Goal: Information Seeking & Learning: Learn about a topic

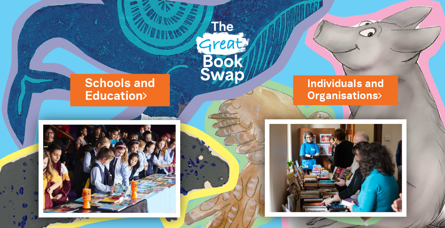
click at [129, 99] on link "Schools and Education" at bounding box center [120, 90] width 70 height 30
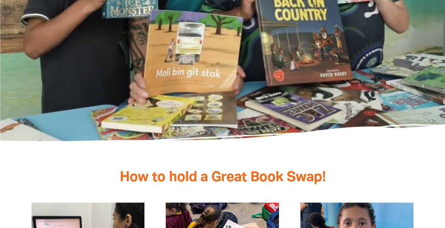
scroll to position [1451, 0]
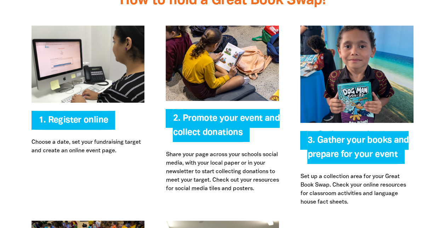
click at [218, 114] on span "2. Promote your event and collect donations" at bounding box center [226, 128] width 107 height 28
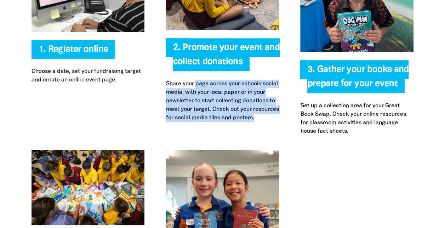
drag, startPoint x: 197, startPoint y: 70, endPoint x: 206, endPoint y: 109, distance: 39.6
click at [206, 109] on p "Share your page across your schools social media, with your local paper or in y…" at bounding box center [222, 101] width 113 height 42
click at [237, 109] on p "Share your page across your schools social media, with your local paper or in y…" at bounding box center [222, 101] width 113 height 42
click at [288, 124] on div "Register online 1. Register online Choose a date, set your fundraising target a…" at bounding box center [222, 45] width 425 height 209
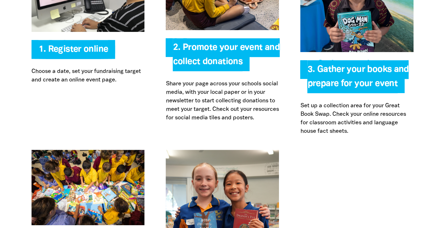
click at [314, 136] on div "Register online 1. Register online Choose a date, set your fundraising target a…" at bounding box center [222, 45] width 425 height 209
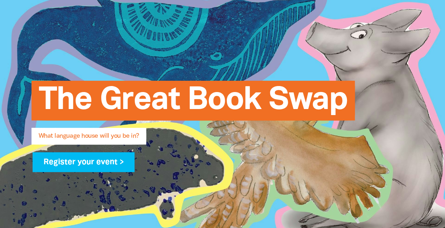
scroll to position [0, 0]
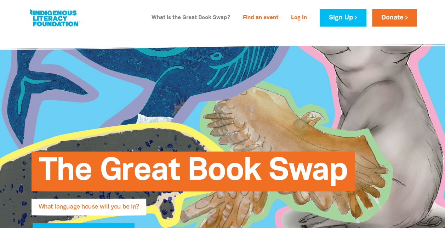
click at [186, 16] on link "What is the Great Book Swap?" at bounding box center [190, 17] width 87 height 11
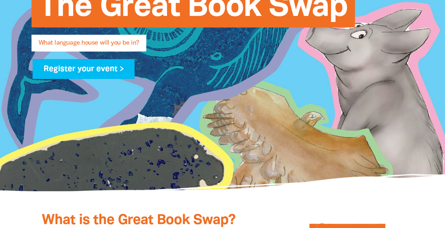
scroll to position [22, 0]
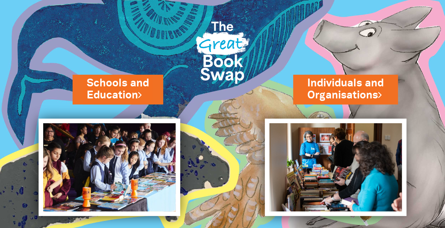
scroll to position [40, 0]
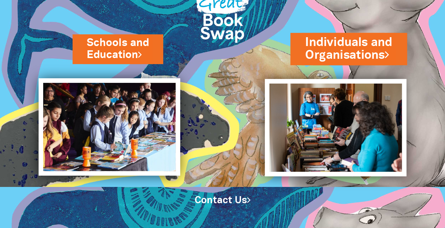
click at [350, 55] on link "Individuals and Organisations" at bounding box center [348, 49] width 87 height 30
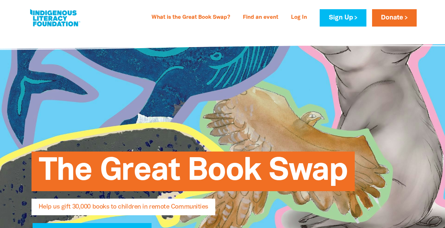
select select "AU"
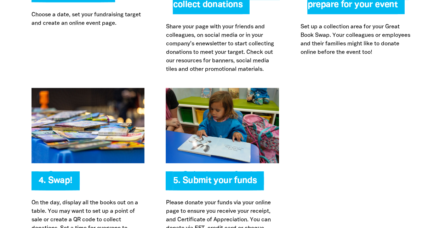
scroll to position [1416, 0]
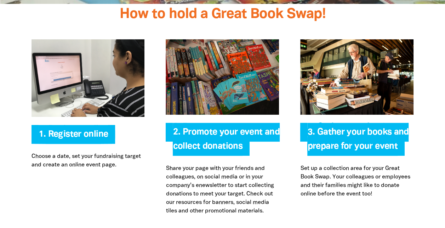
click at [201, 86] on div "2. Promote your event and collect donations Share your page with your friends a…" at bounding box center [222, 127] width 134 height 176
click at [200, 128] on span "2. Promote your event and collect donations" at bounding box center [226, 142] width 107 height 28
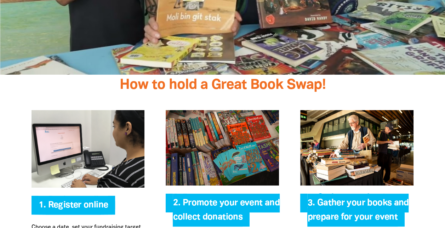
click at [232, 110] on img at bounding box center [222, 147] width 113 height 75
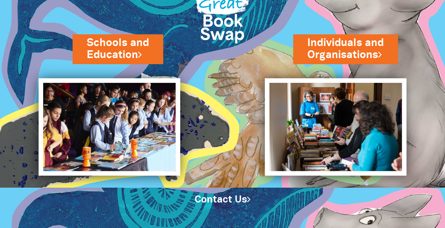
scroll to position [5, 0]
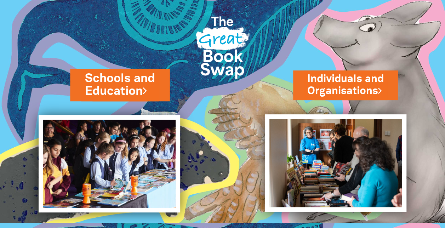
click at [127, 87] on link "Schools and Education" at bounding box center [120, 85] width 70 height 30
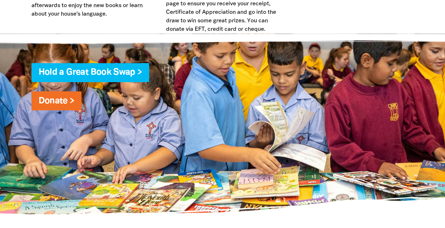
scroll to position [2159, 0]
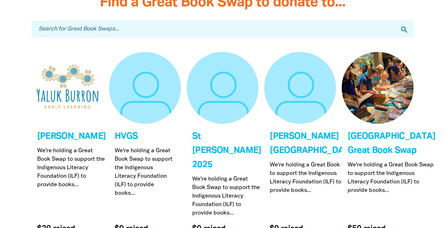
click at [132, 122] on link "Link to HVGS" at bounding box center [145, 148] width 72 height 192
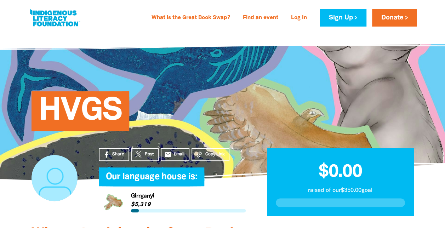
scroll to position [35, 0]
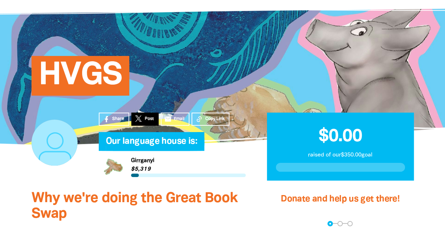
click at [147, 120] on span "Post" at bounding box center [149, 119] width 9 height 6
click at [117, 122] on span "Share" at bounding box center [118, 119] width 12 height 6
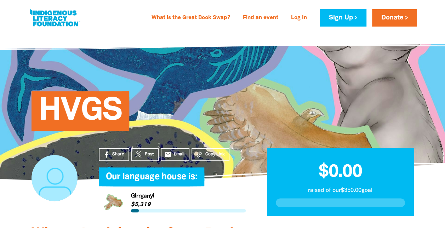
click at [109, 116] on span "HVGS" at bounding box center [81, 114] width 84 height 34
click at [202, 104] on h1 "HVGS" at bounding box center [230, 111] width 382 height 38
click at [183, 17] on link "What is the Great Book Swap?" at bounding box center [190, 17] width 87 height 11
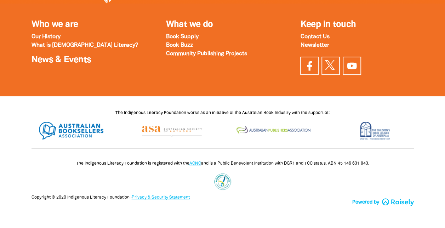
scroll to position [2516, 0]
